Goal: Transaction & Acquisition: Purchase product/service

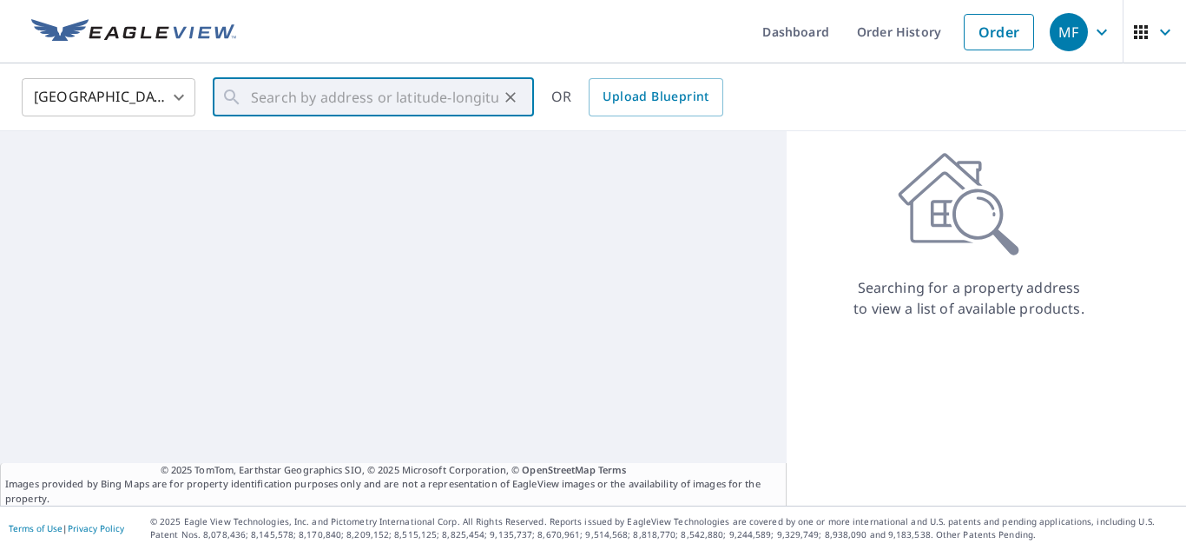
click at [304, 93] on input "text" at bounding box center [374, 97] width 247 height 49
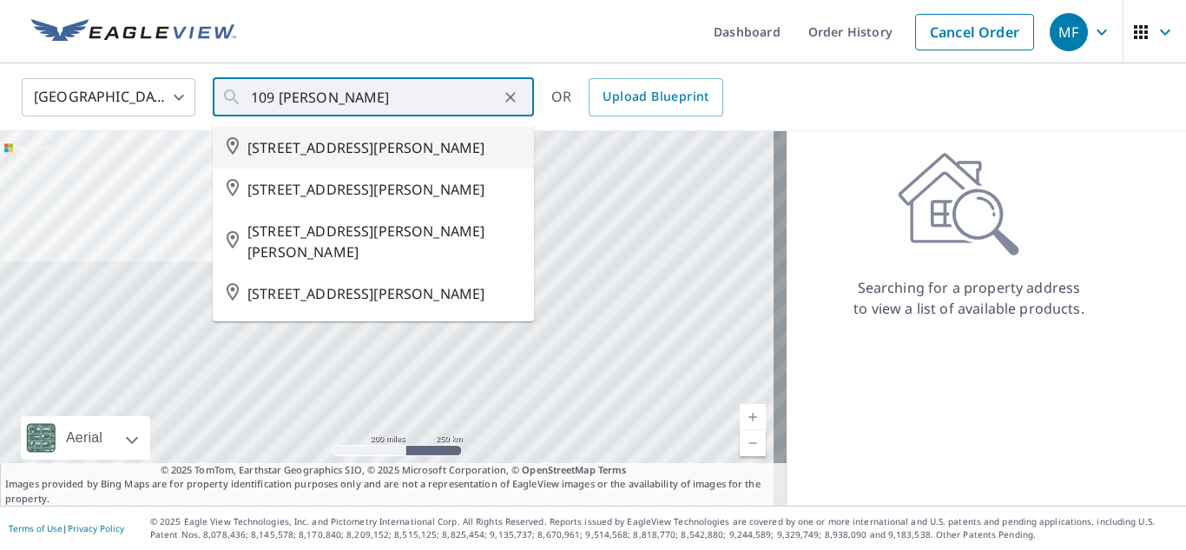
click at [330, 153] on span "[STREET_ADDRESS][PERSON_NAME]" at bounding box center [383, 147] width 273 height 21
type input "[STREET_ADDRESS][PERSON_NAME]"
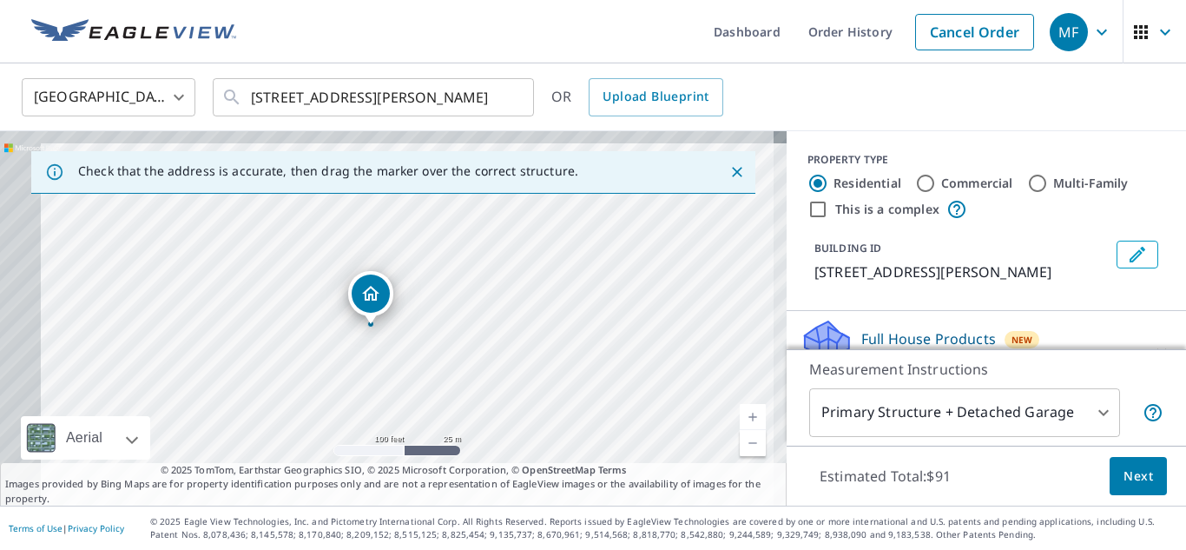
drag, startPoint x: 440, startPoint y: 341, endPoint x: 458, endPoint y: 346, distance: 18.1
click at [458, 346] on div "[STREET_ADDRESS][PERSON_NAME]" at bounding box center [393, 318] width 787 height 374
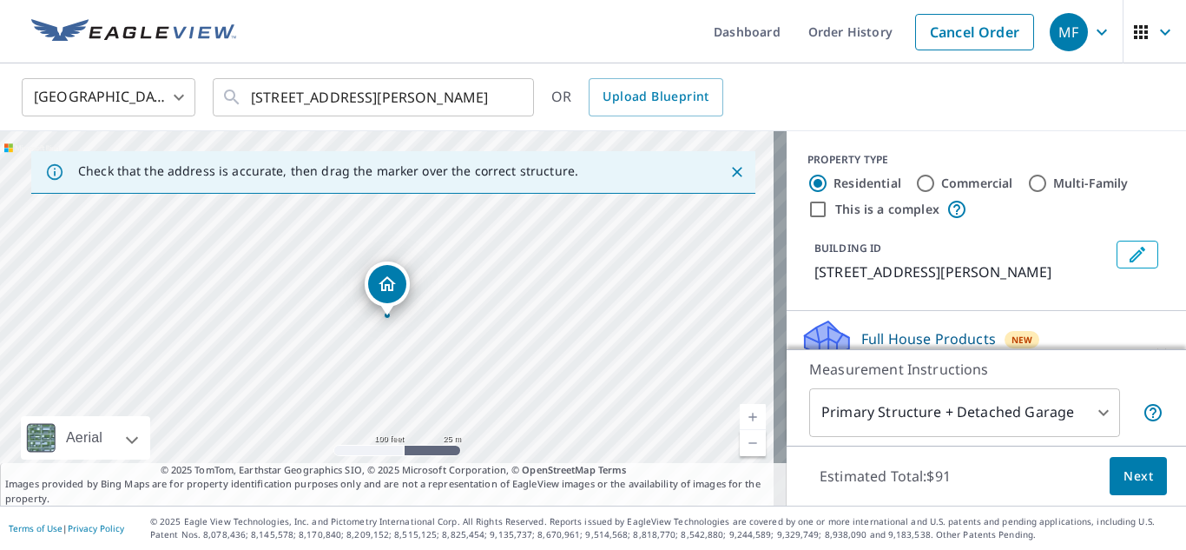
scroll to position [174, 0]
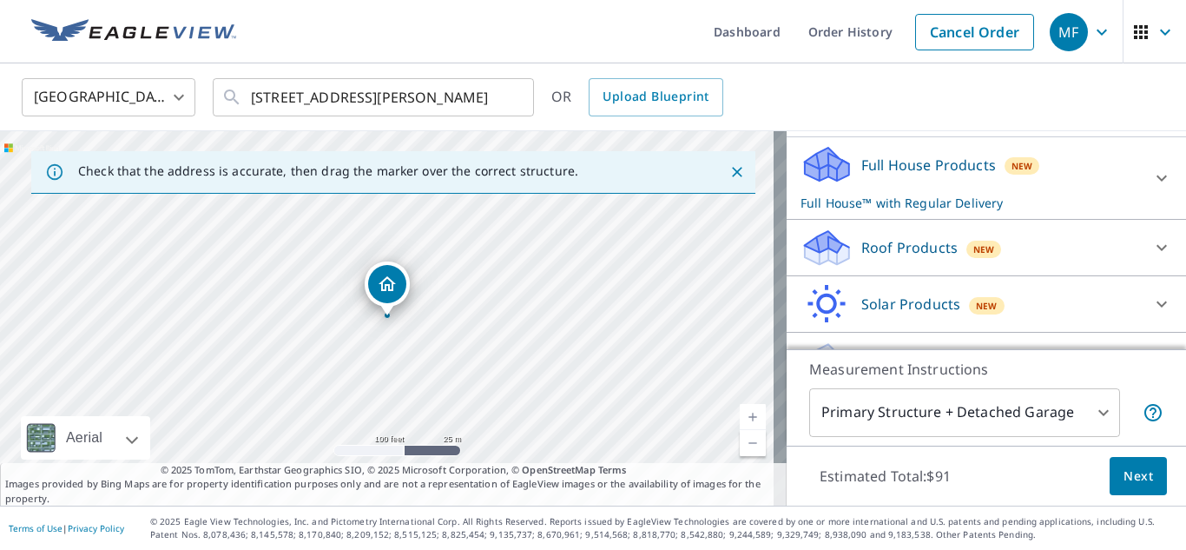
click at [911, 255] on p "Roof Products" at bounding box center [909, 247] width 96 height 21
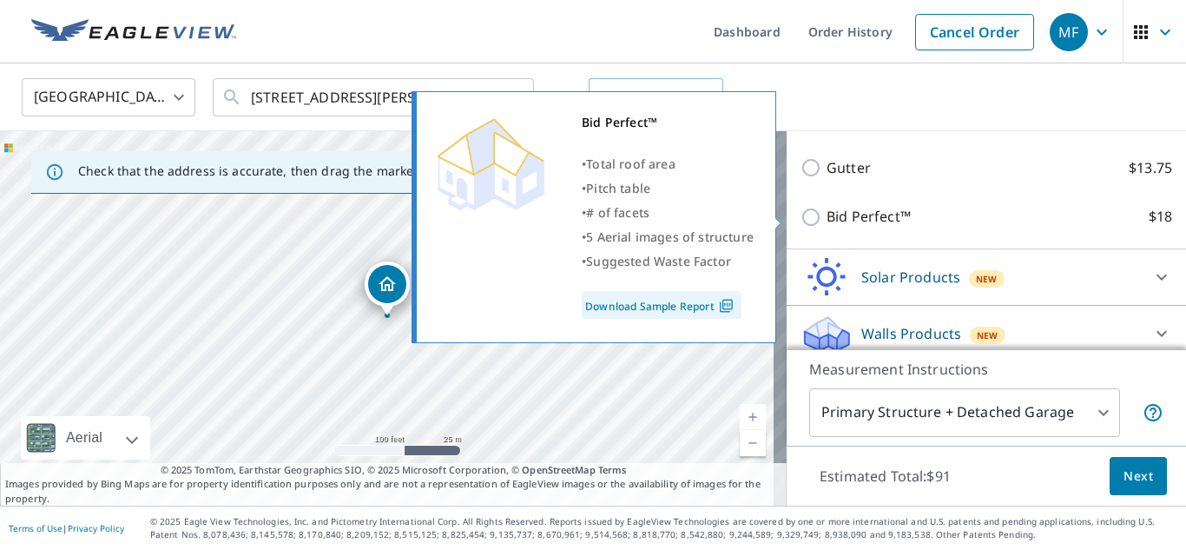
click at [801, 215] on input "Bid Perfect™ $18" at bounding box center [814, 217] width 26 height 21
checkbox input "true"
checkbox input "false"
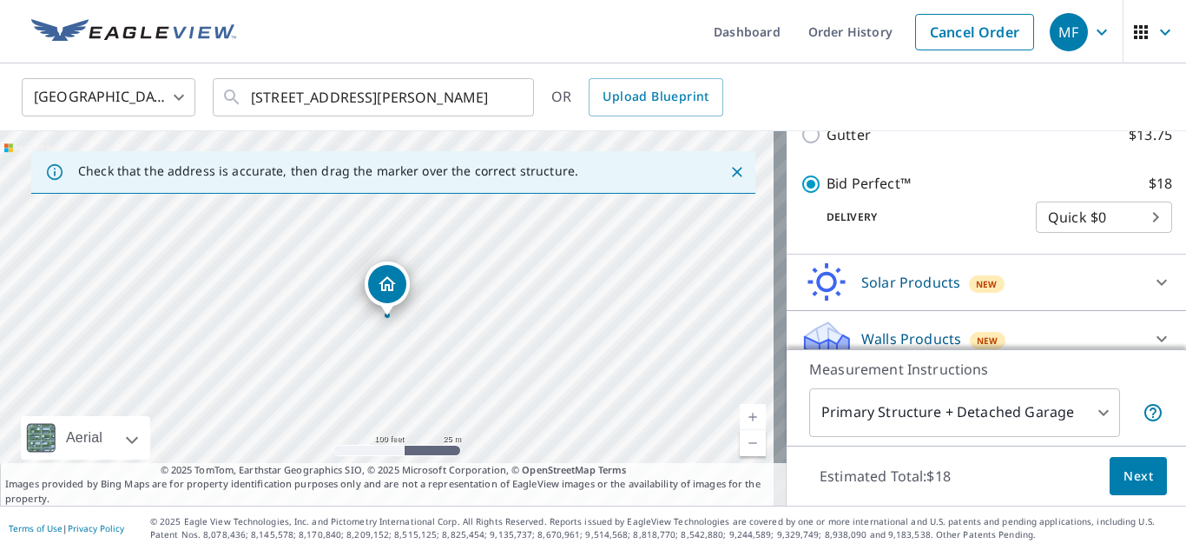
scroll to position [399, 0]
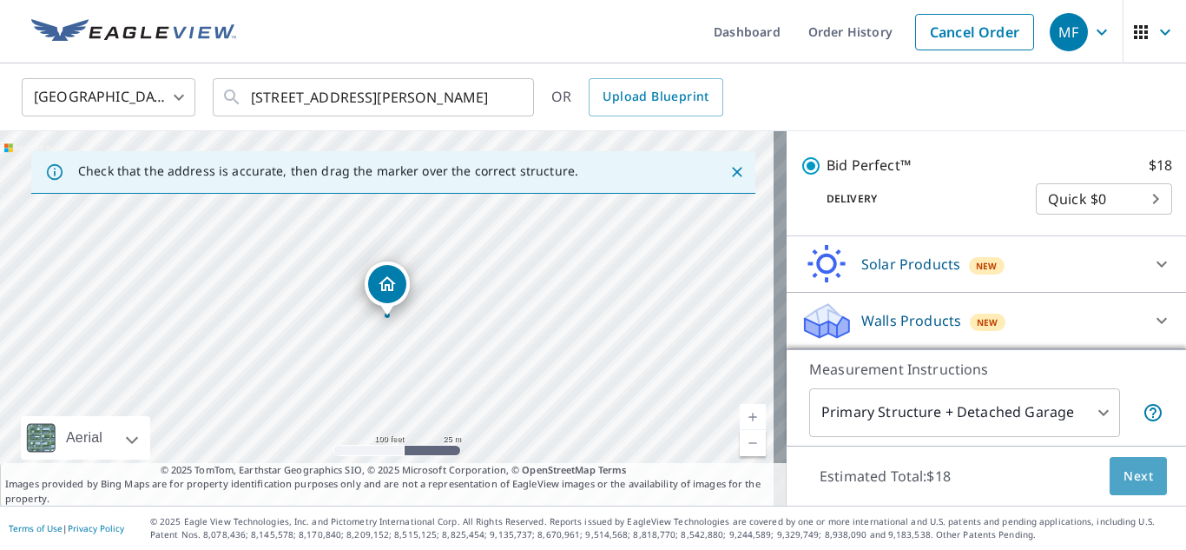
click at [1131, 482] on span "Next" at bounding box center [1139, 476] width 30 height 22
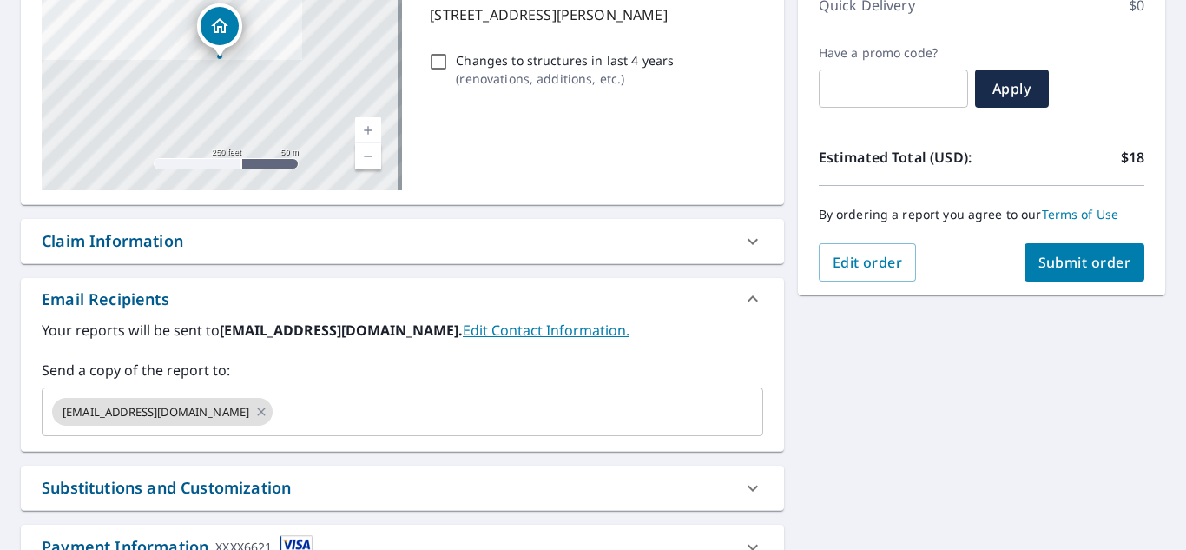
scroll to position [261, 0]
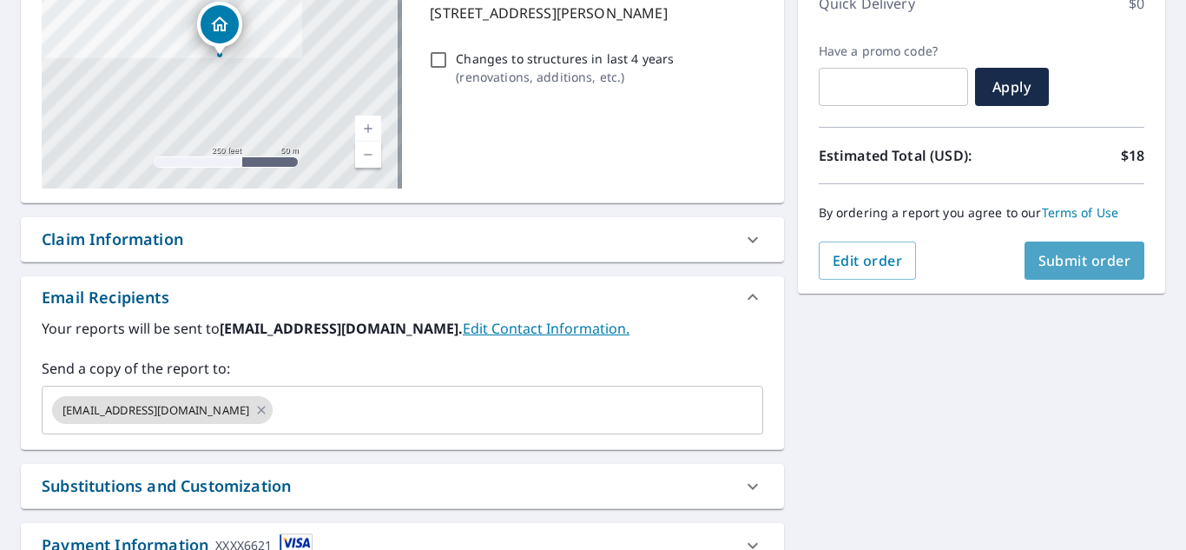
click at [1092, 270] on button "Submit order" at bounding box center [1085, 260] width 121 height 38
checkbox input "true"
